Goal: Transaction & Acquisition: Purchase product/service

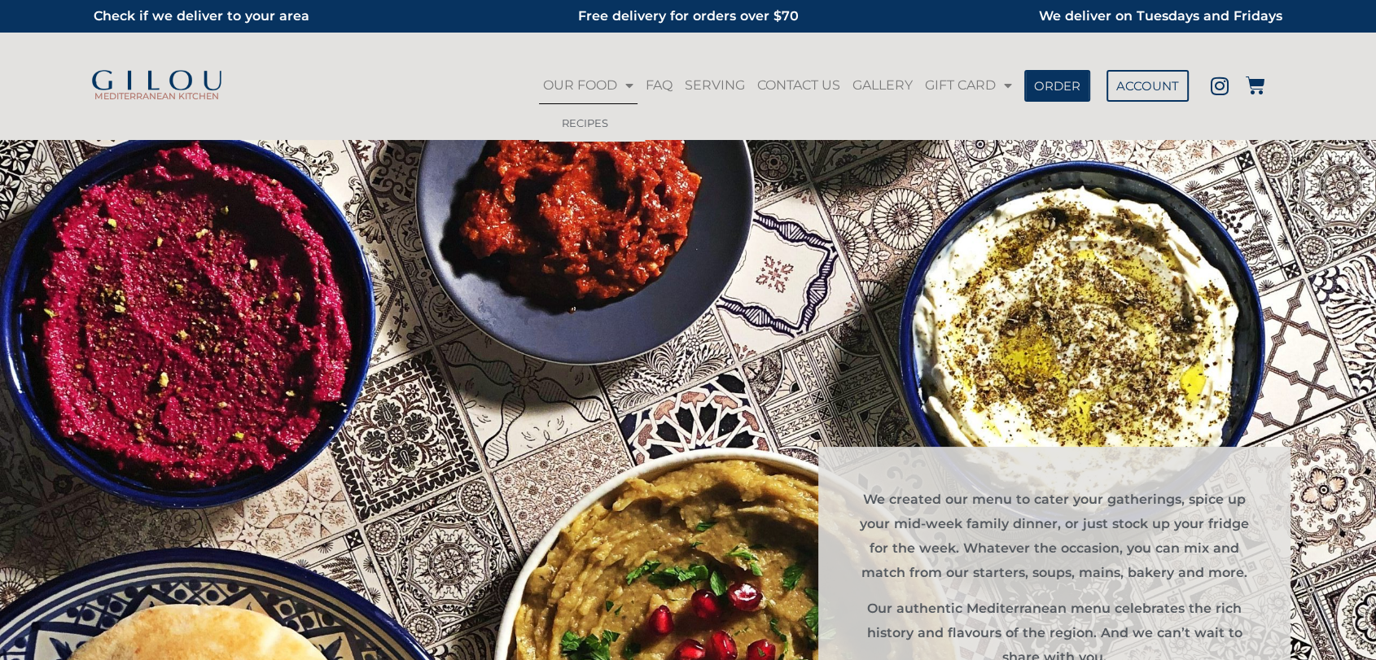
click at [580, 129] on link "RECIPES" at bounding box center [592, 122] width 106 height 37
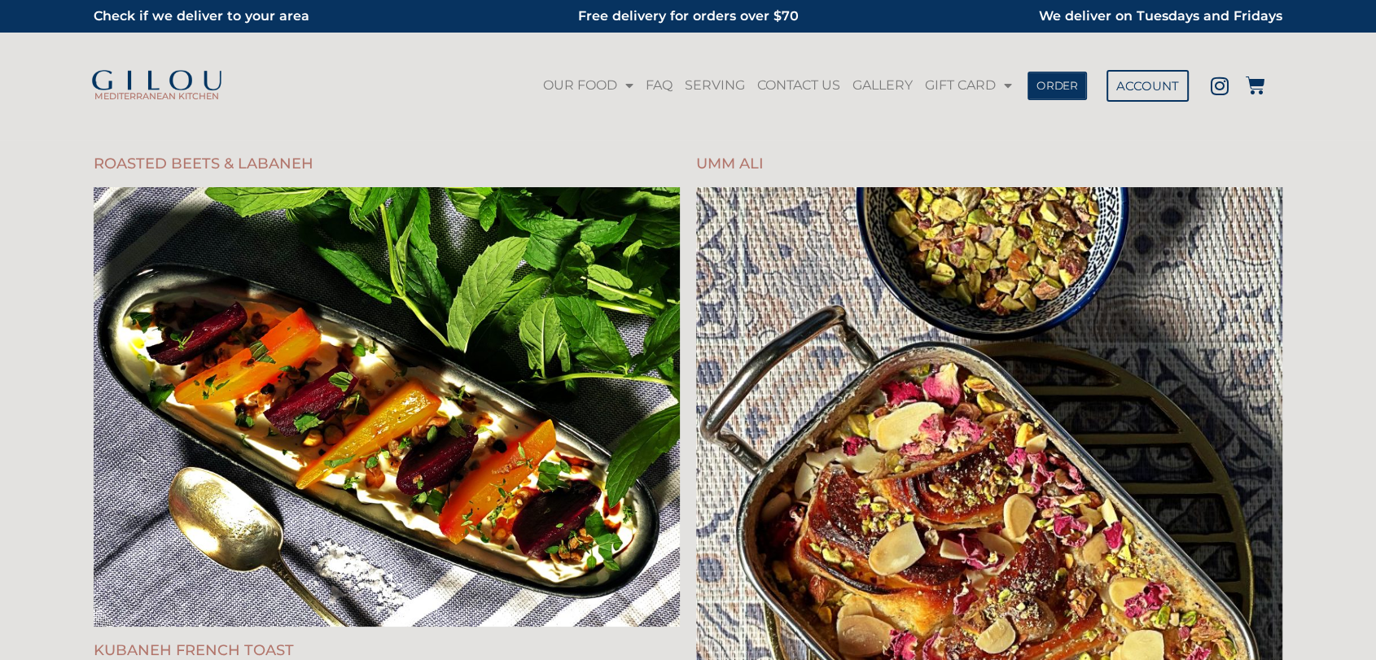
click at [1066, 86] on span "ORDER" at bounding box center [1057, 85] width 42 height 11
